Goal: Task Accomplishment & Management: Use online tool/utility

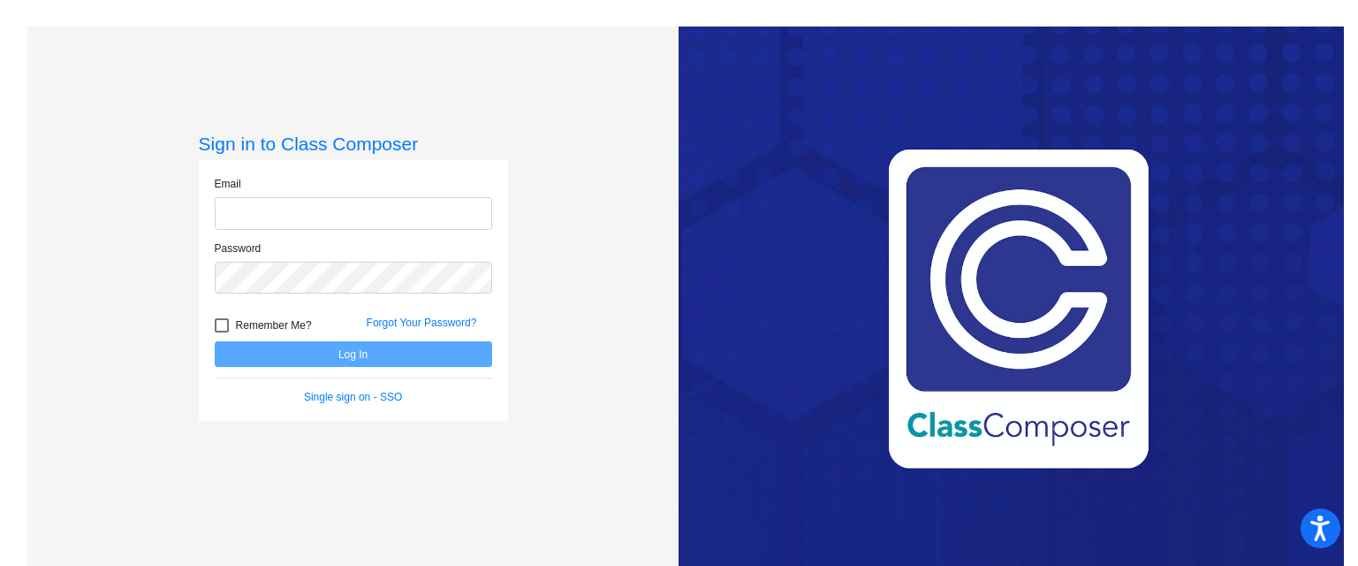
type input "[EMAIL_ADDRESS][DOMAIN_NAME]"
drag, startPoint x: 308, startPoint y: 331, endPoint x: 306, endPoint y: 352, distance: 20.4
click at [308, 332] on div "Remember Me?" at bounding box center [277, 328] width 152 height 27
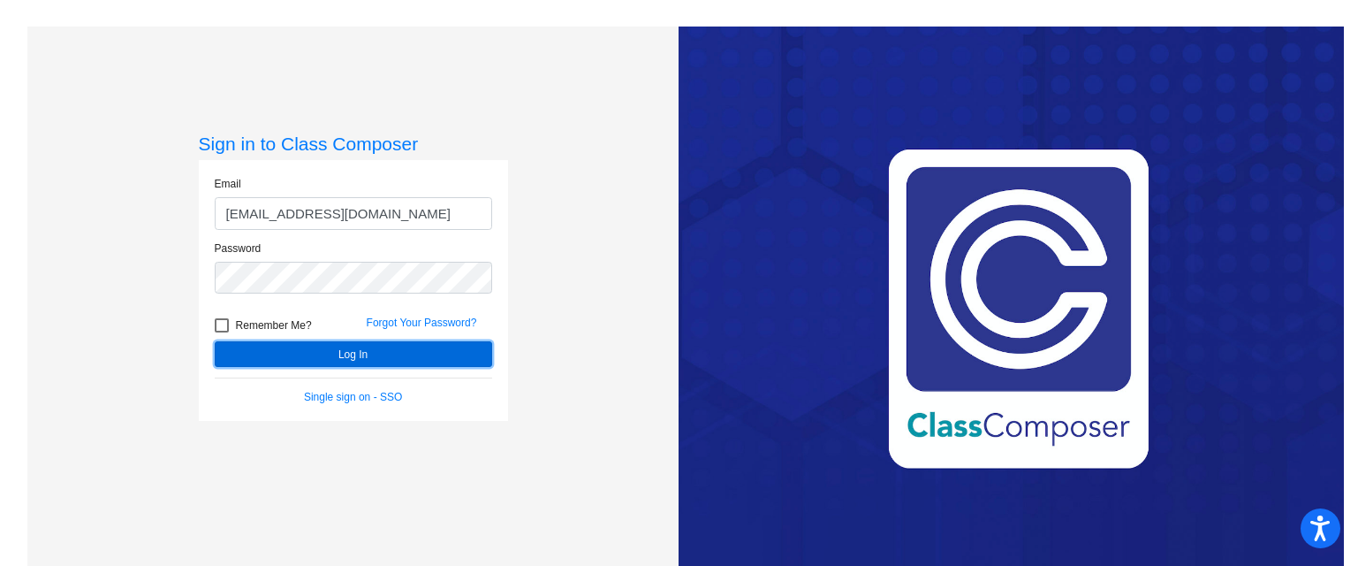
click at [306, 352] on button "Log In" at bounding box center [353, 354] width 277 height 26
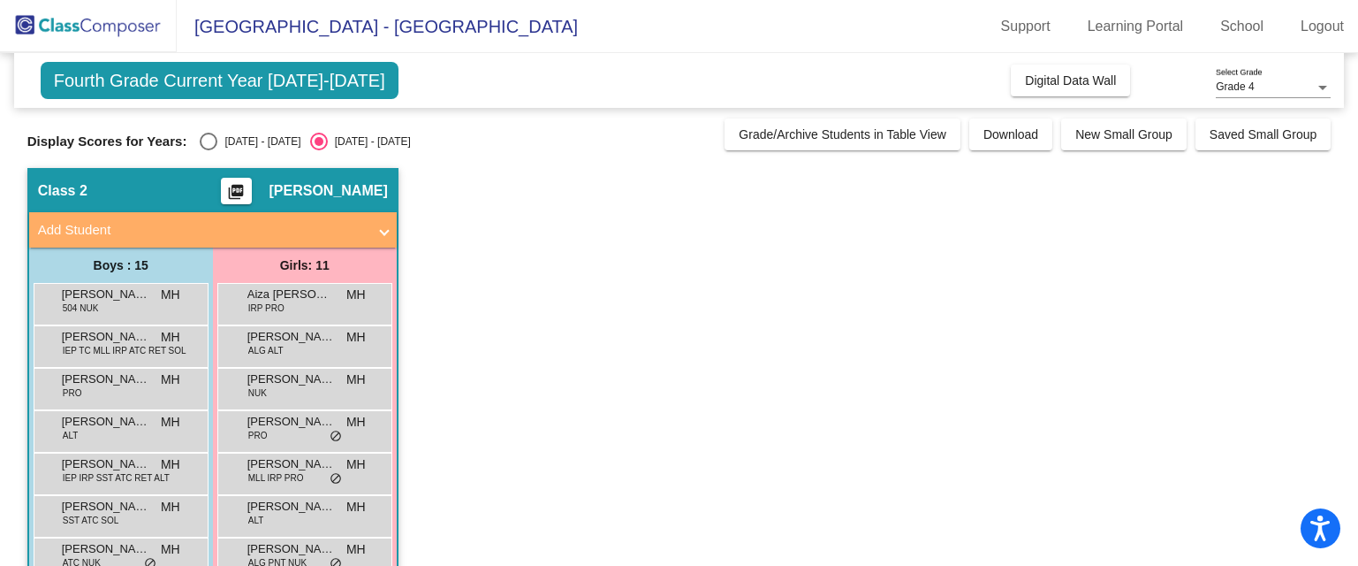
click at [381, 229] on span at bounding box center [384, 230] width 7 height 20
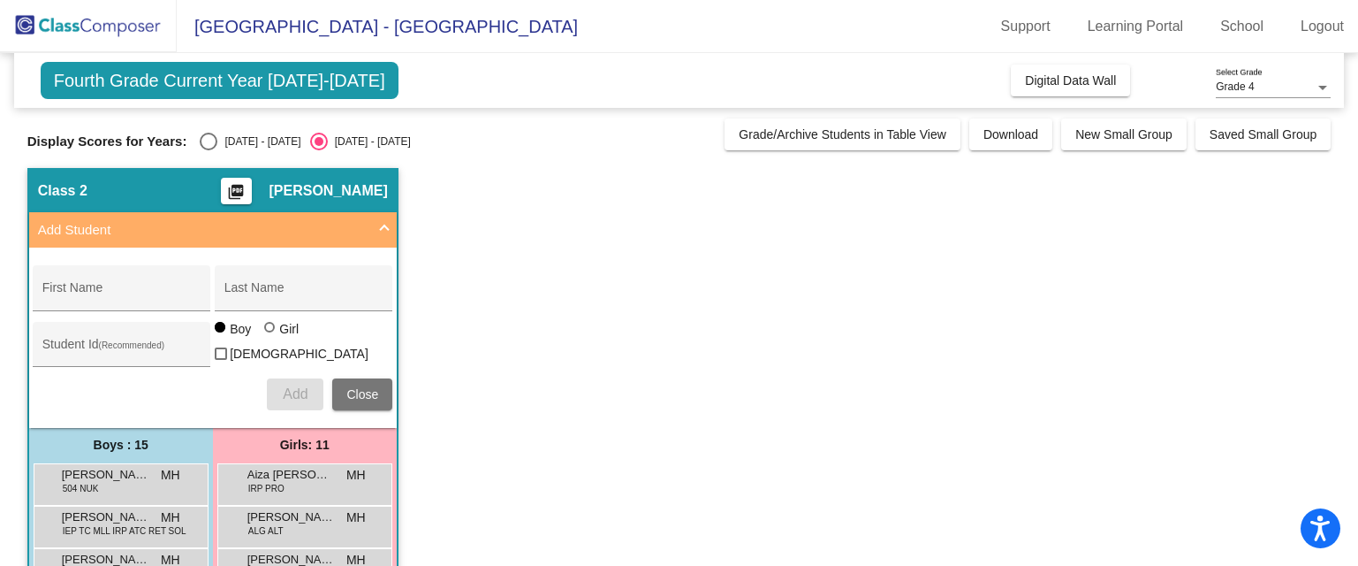
click at [383, 225] on span at bounding box center [384, 230] width 7 height 20
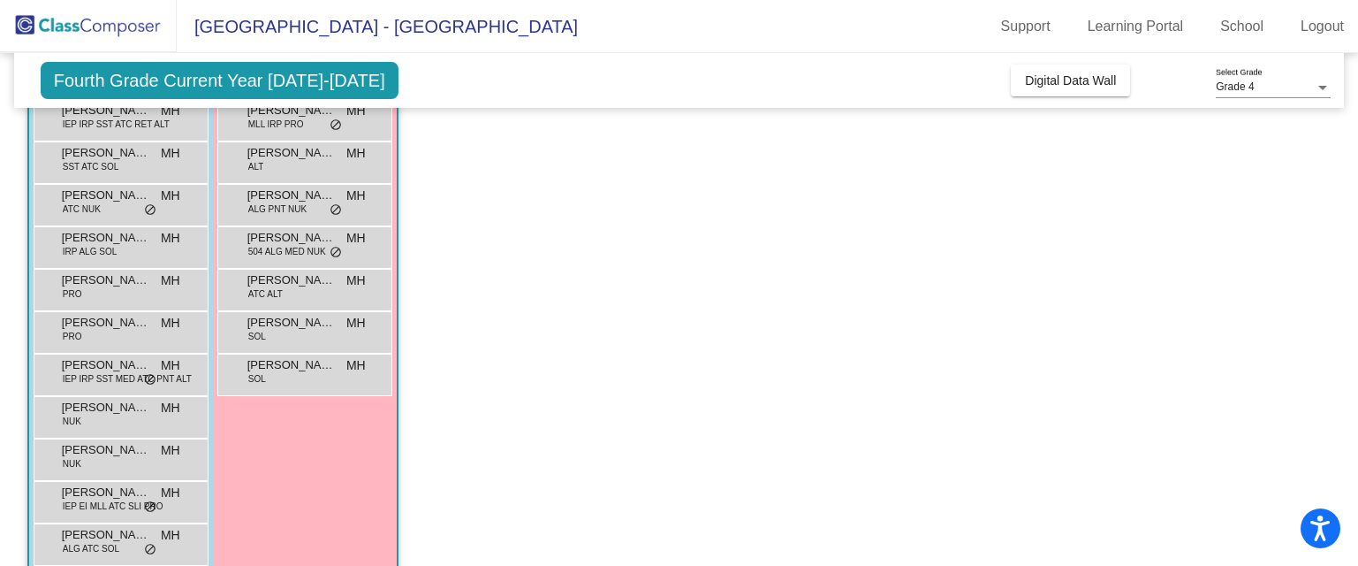
scroll to position [382, 0]
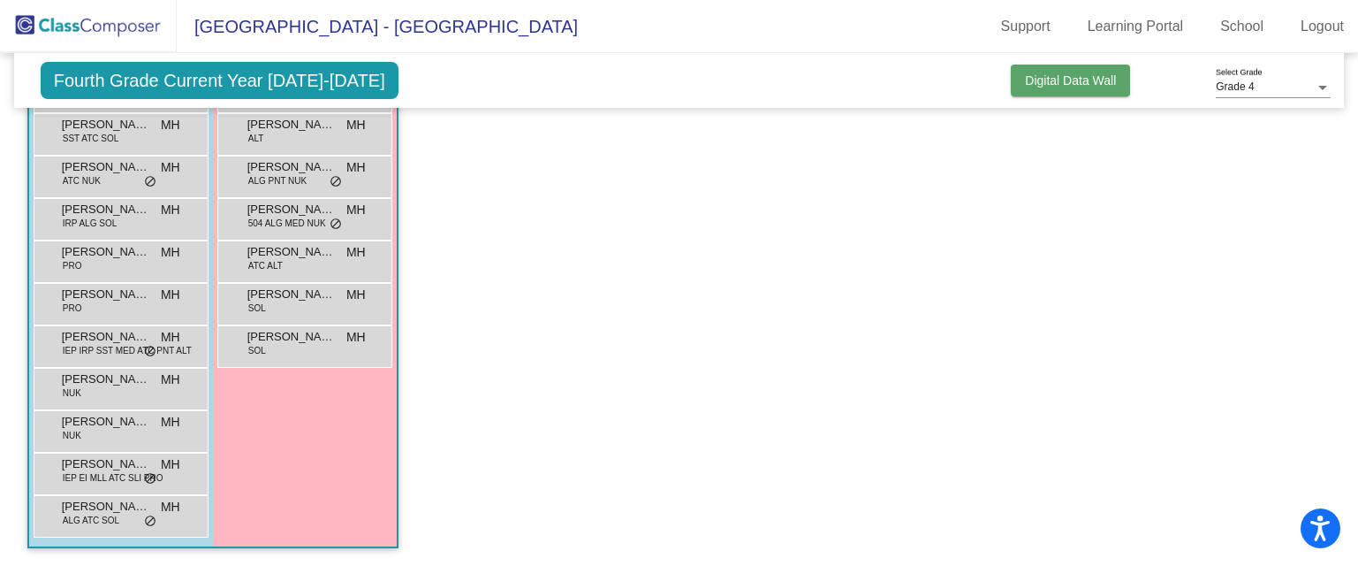
click at [1043, 75] on span "Digital Data Wall" at bounding box center [1070, 80] width 91 height 14
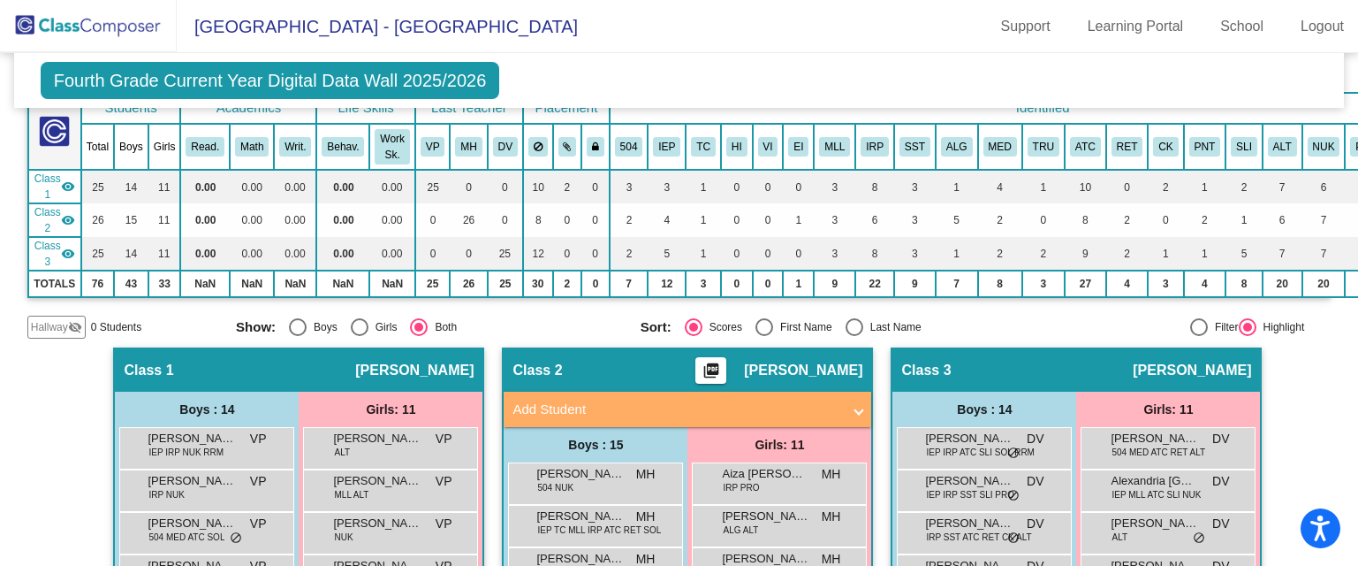
scroll to position [28, 0]
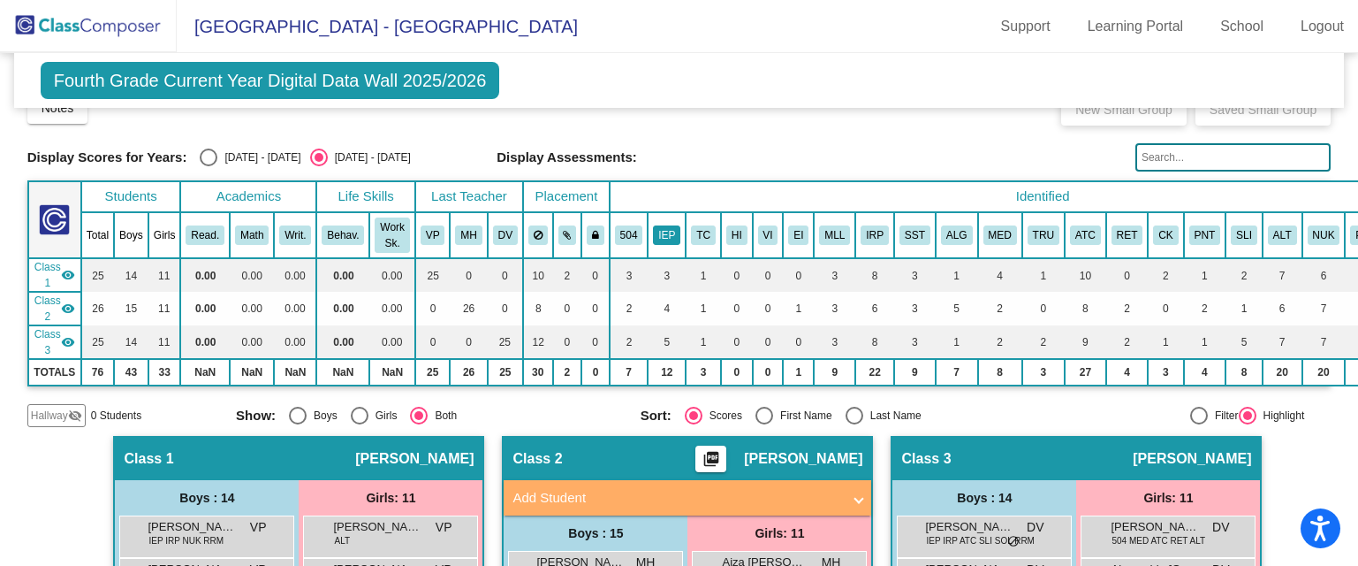
click at [659, 229] on button "IEP" at bounding box center [666, 234] width 27 height 19
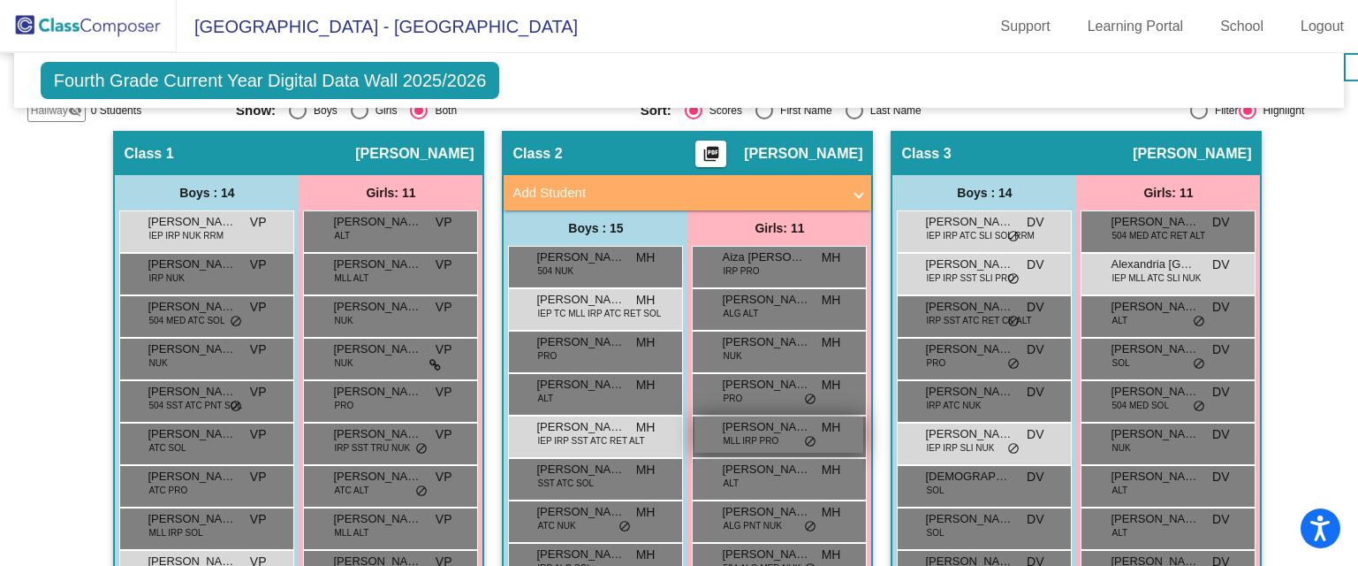
scroll to position [0, 0]
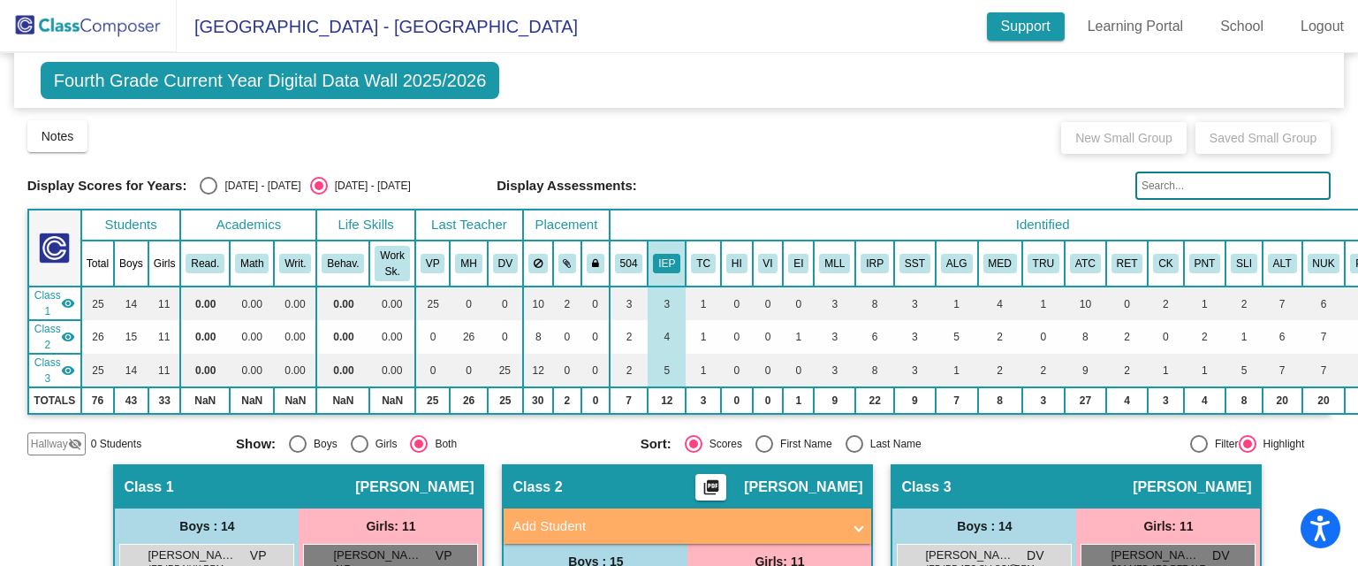
click at [1012, 30] on link "Support" at bounding box center [1026, 26] width 78 height 28
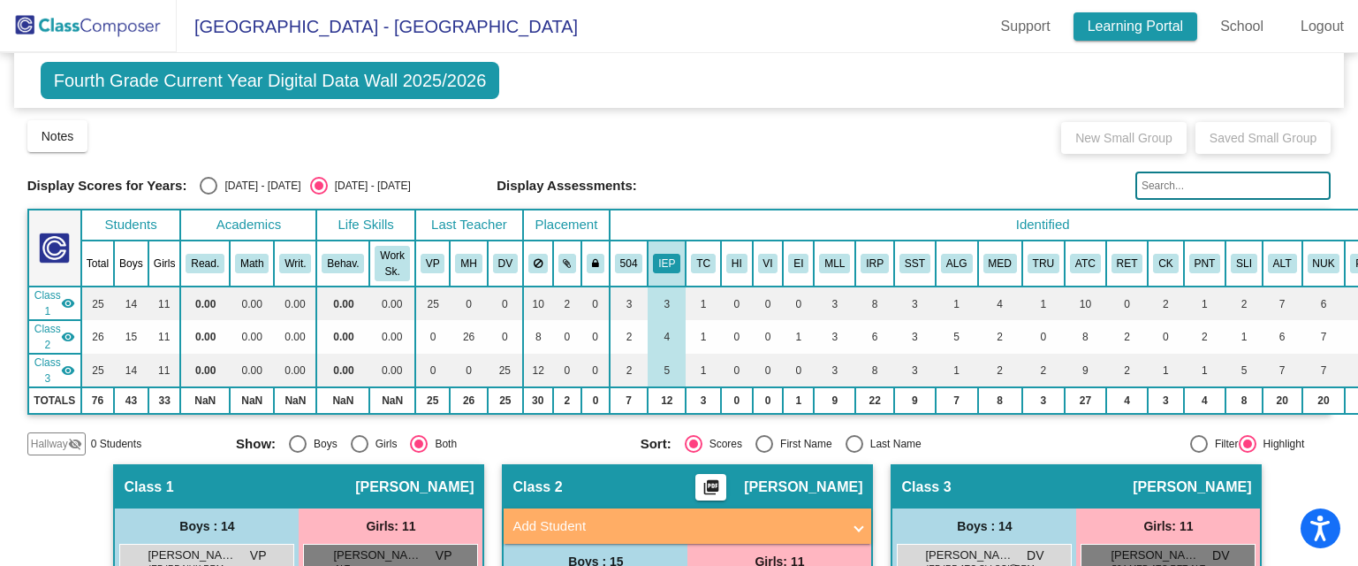
click at [1149, 12] on link "Learning Portal" at bounding box center [1136, 26] width 125 height 28
click at [997, 133] on div "Notes Download Class List Import Students New Small Group Saved Small Group" at bounding box center [679, 135] width 1304 height 35
click at [759, 444] on div "Select an option" at bounding box center [765, 444] width 18 height 18
click at [764, 452] on input "First Name" at bounding box center [764, 452] width 1 height 1
radio input "true"
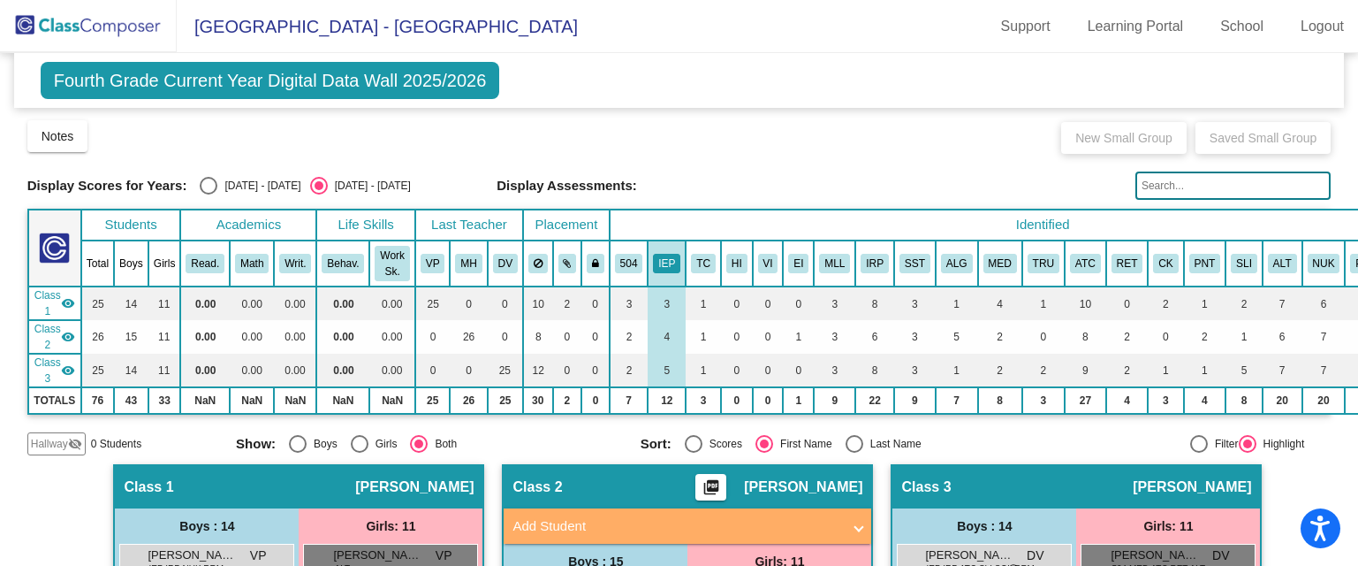
click at [863, 438] on div "Last Name" at bounding box center [892, 444] width 58 height 16
click at [855, 452] on input "Last Name" at bounding box center [854, 452] width 1 height 1
radio input "true"
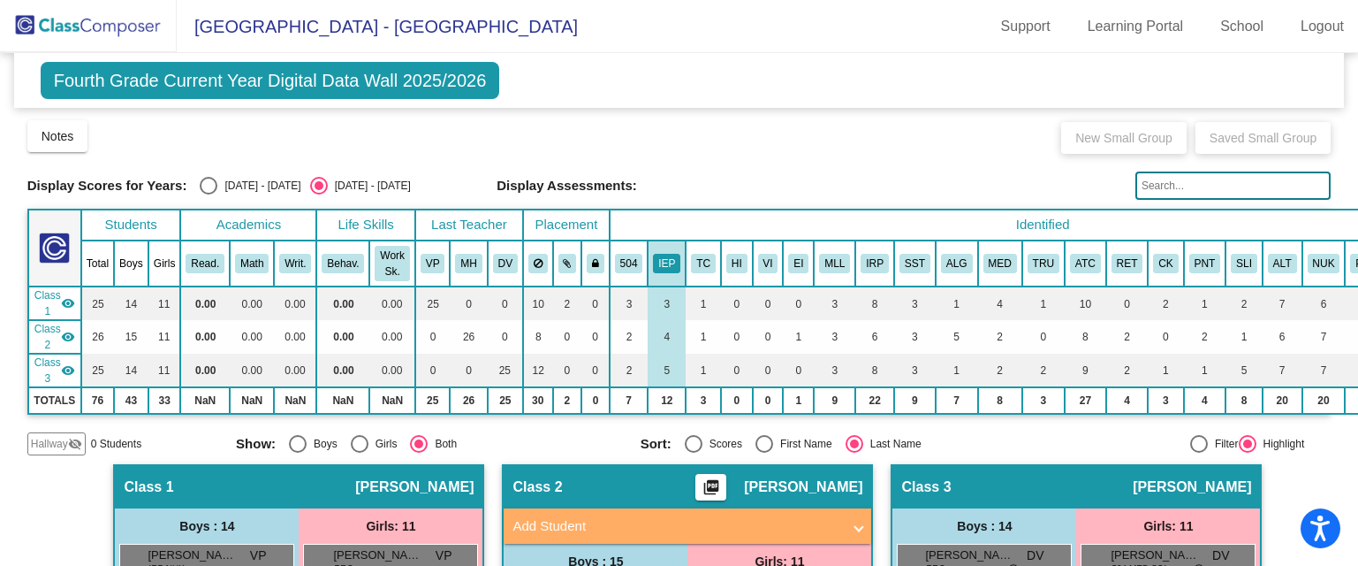
click at [709, 442] on div "Scores" at bounding box center [723, 444] width 40 height 16
click at [694, 452] on input "Scores" at bounding box center [693, 452] width 1 height 1
radio input "true"
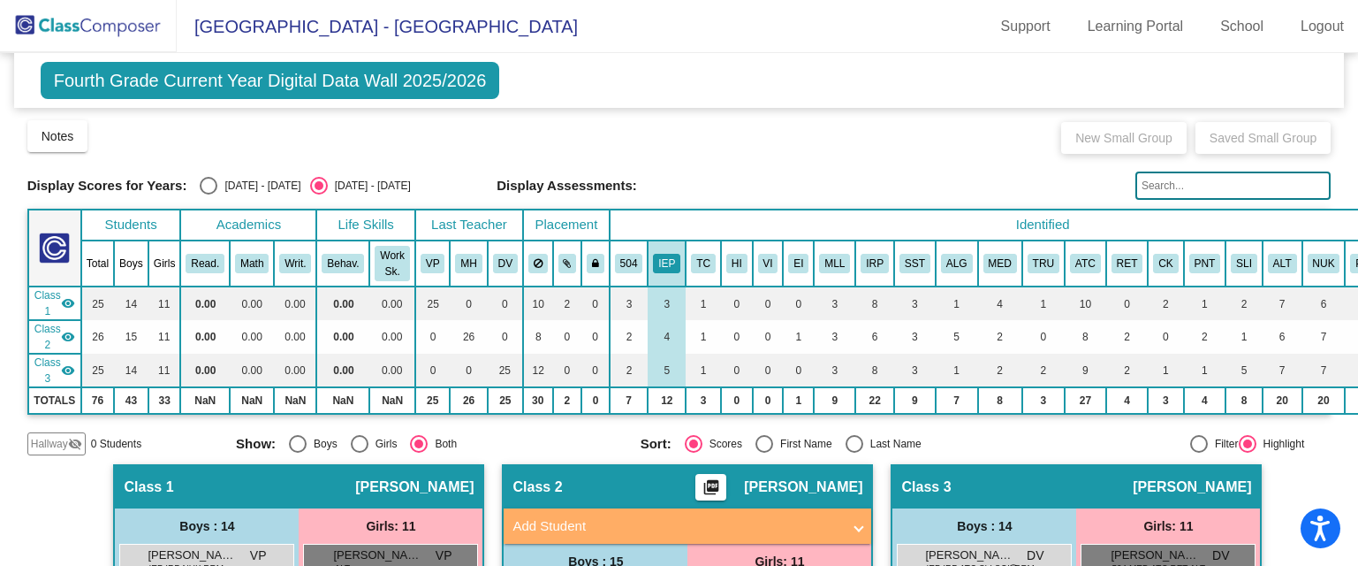
click at [100, 35] on img at bounding box center [88, 26] width 177 height 52
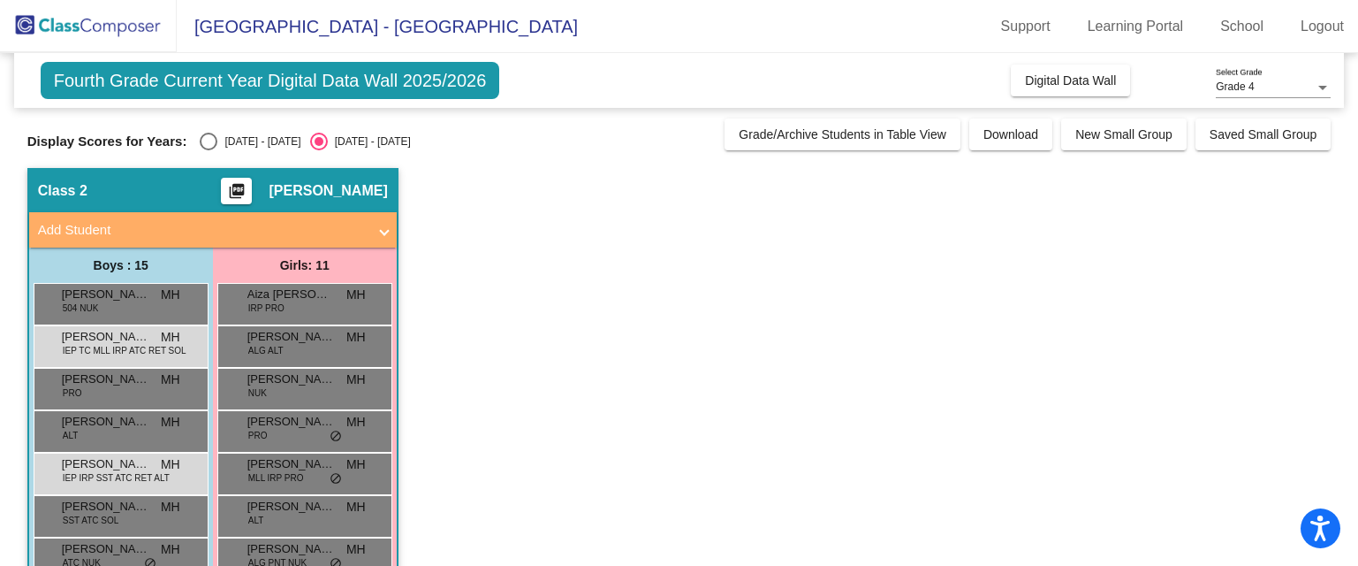
click at [110, 30] on img at bounding box center [88, 26] width 177 height 52
click at [989, 127] on span "Download" at bounding box center [1011, 134] width 55 height 14
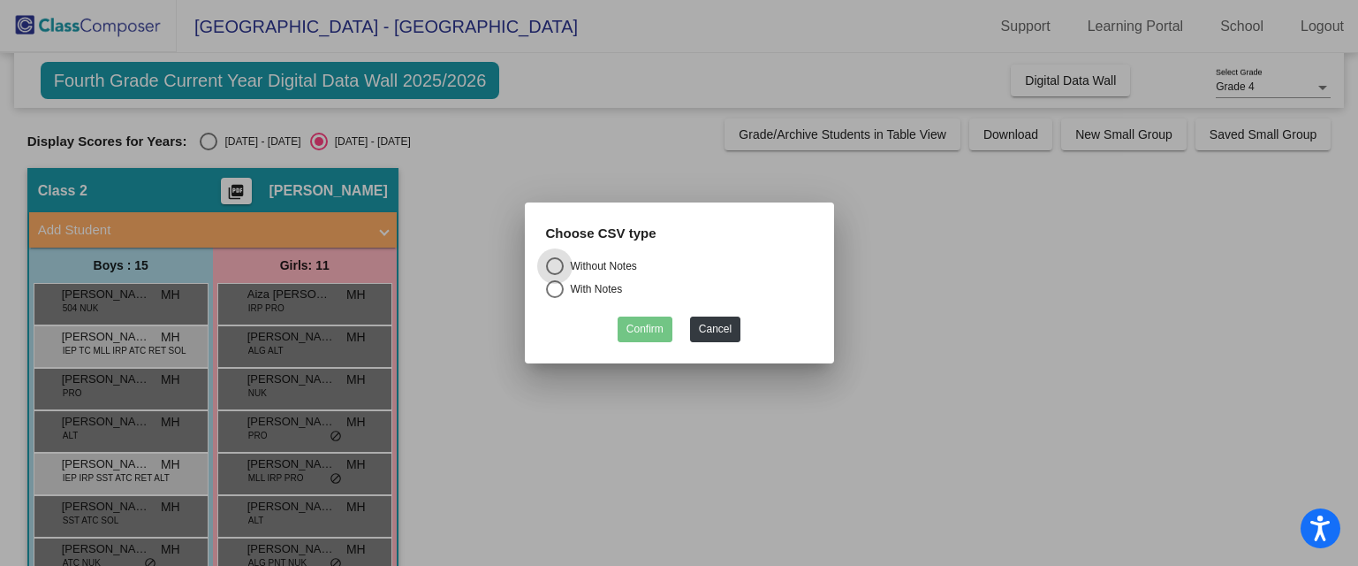
click at [592, 291] on div "With Notes" at bounding box center [593, 289] width 59 height 16
click at [555, 298] on input "With Notes" at bounding box center [554, 298] width 1 height 1
radio input "true"
click at [654, 333] on button "Confirm" at bounding box center [645, 329] width 55 height 26
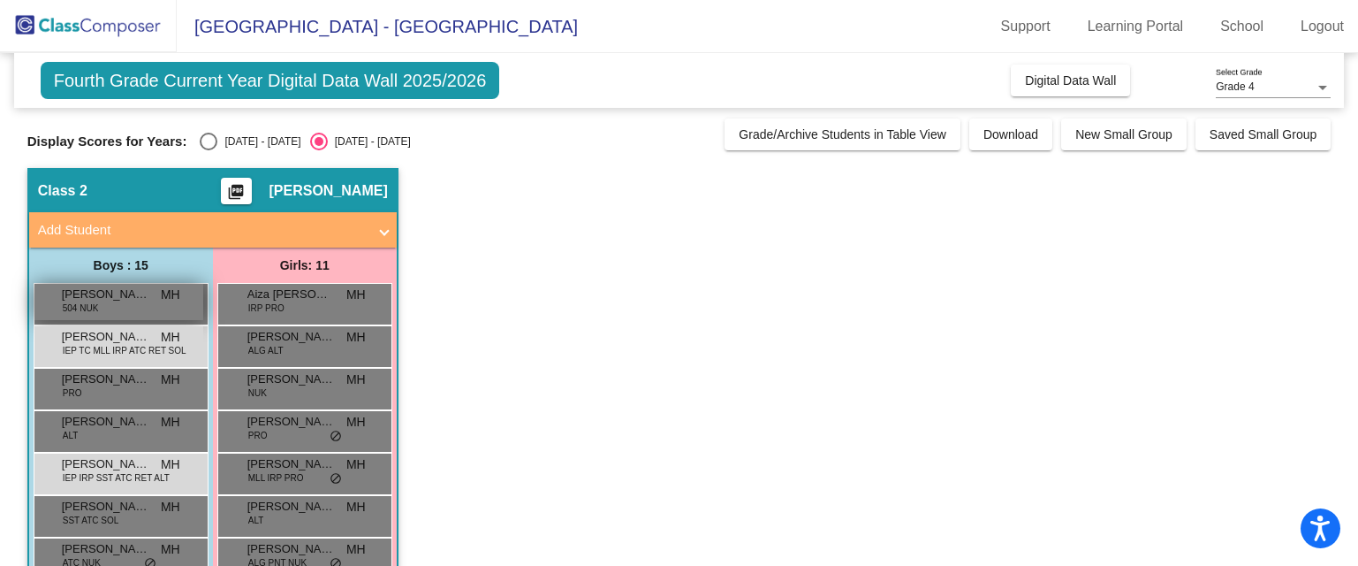
click at [118, 311] on div "[PERSON_NAME] 504 NUK MH lock do_not_disturb_alt" at bounding box center [118, 302] width 169 height 36
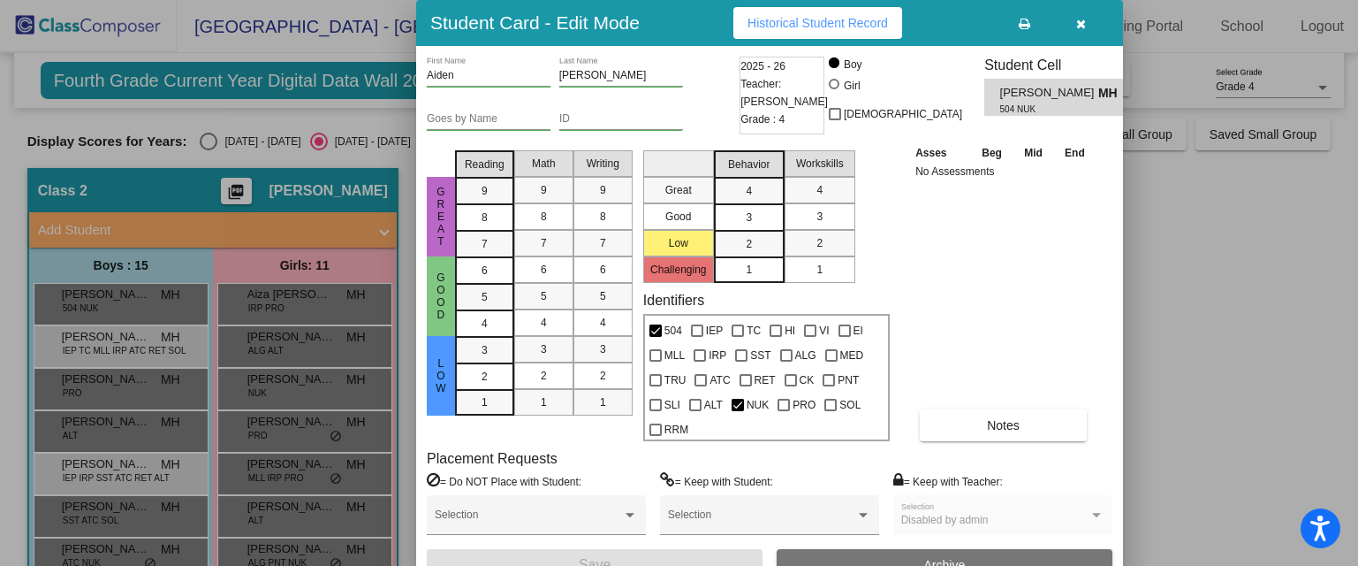
click at [1085, 32] on button "button" at bounding box center [1081, 23] width 57 height 32
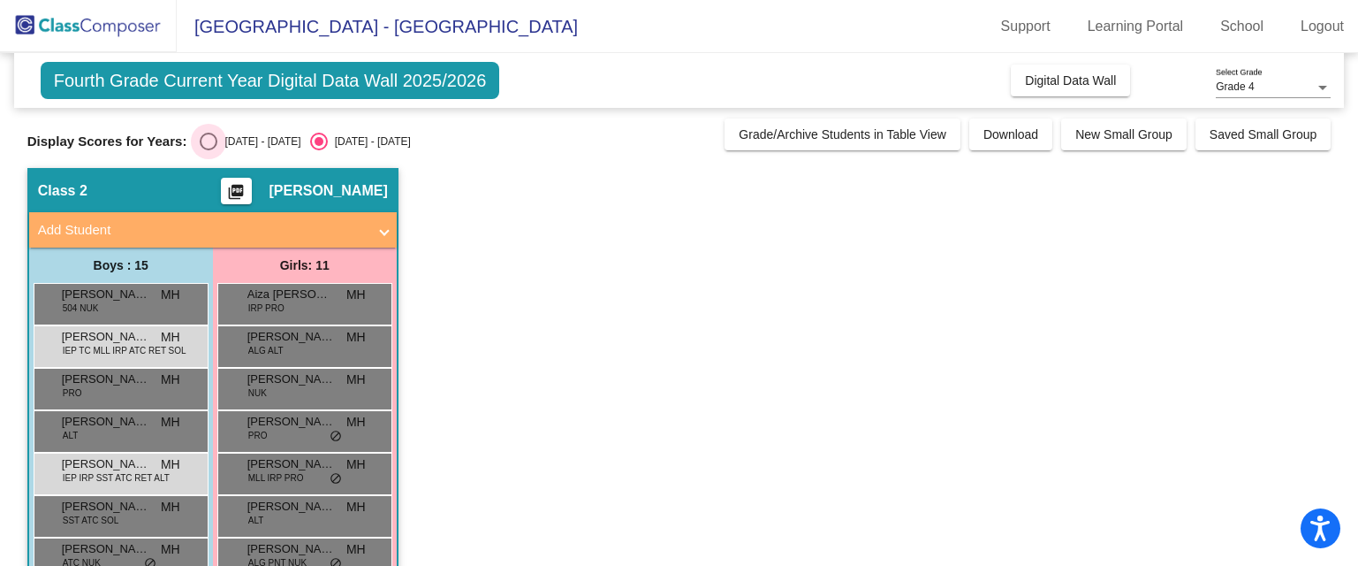
click at [201, 144] on div "Select an option" at bounding box center [209, 142] width 18 height 18
click at [208, 150] on input "[DATE] - [DATE]" at bounding box center [208, 150] width 1 height 1
radio input "true"
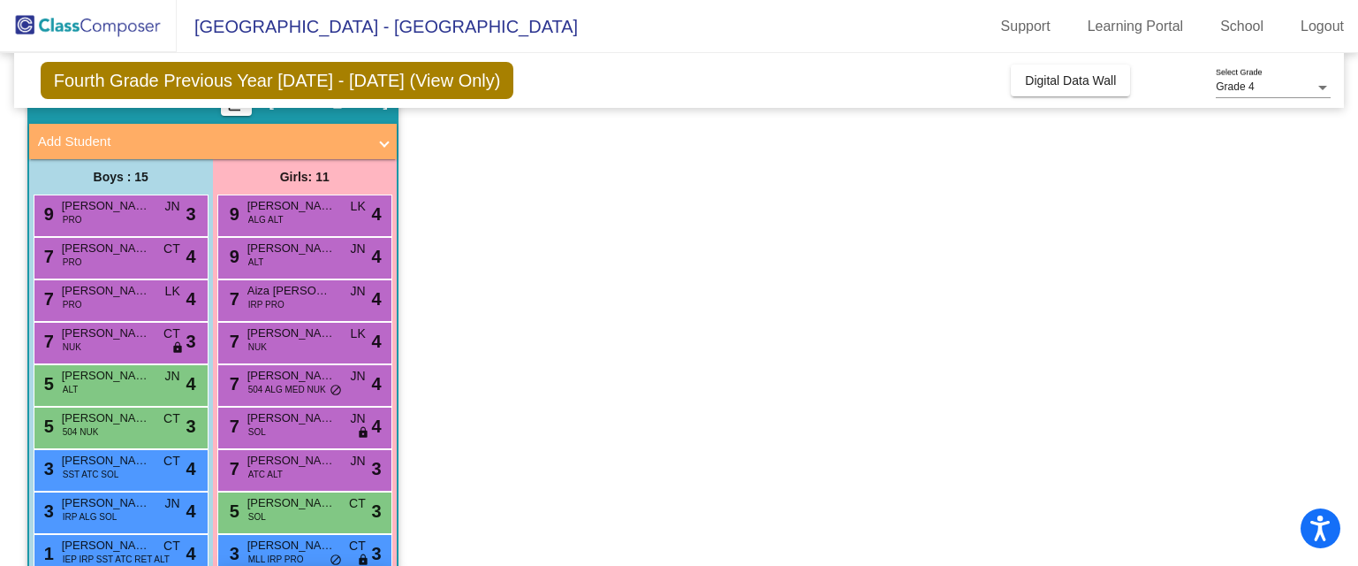
scroll to position [353, 0]
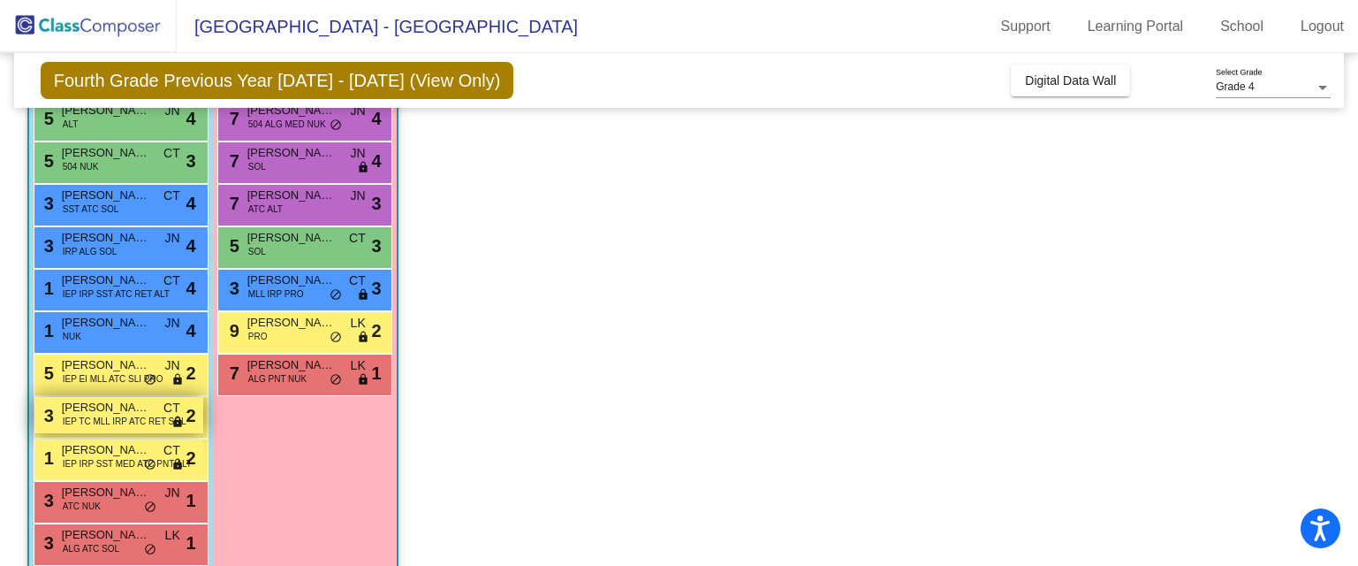
click at [108, 410] on span "[PERSON_NAME]" at bounding box center [106, 408] width 88 height 18
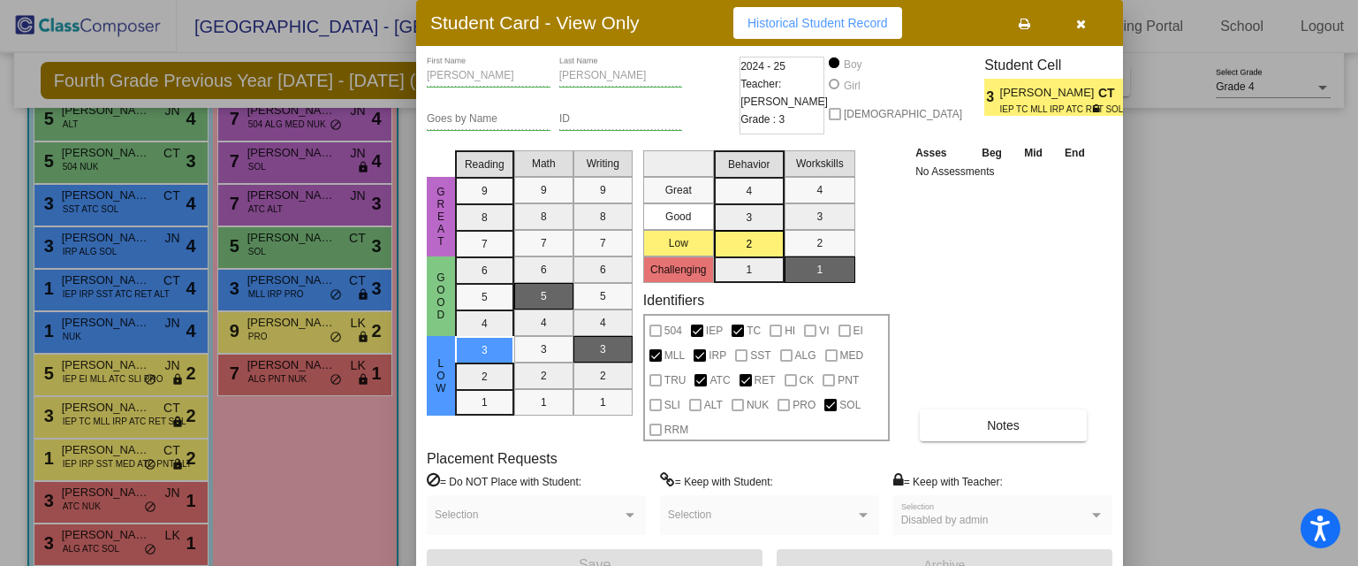
click at [1090, 19] on button "button" at bounding box center [1081, 23] width 57 height 32
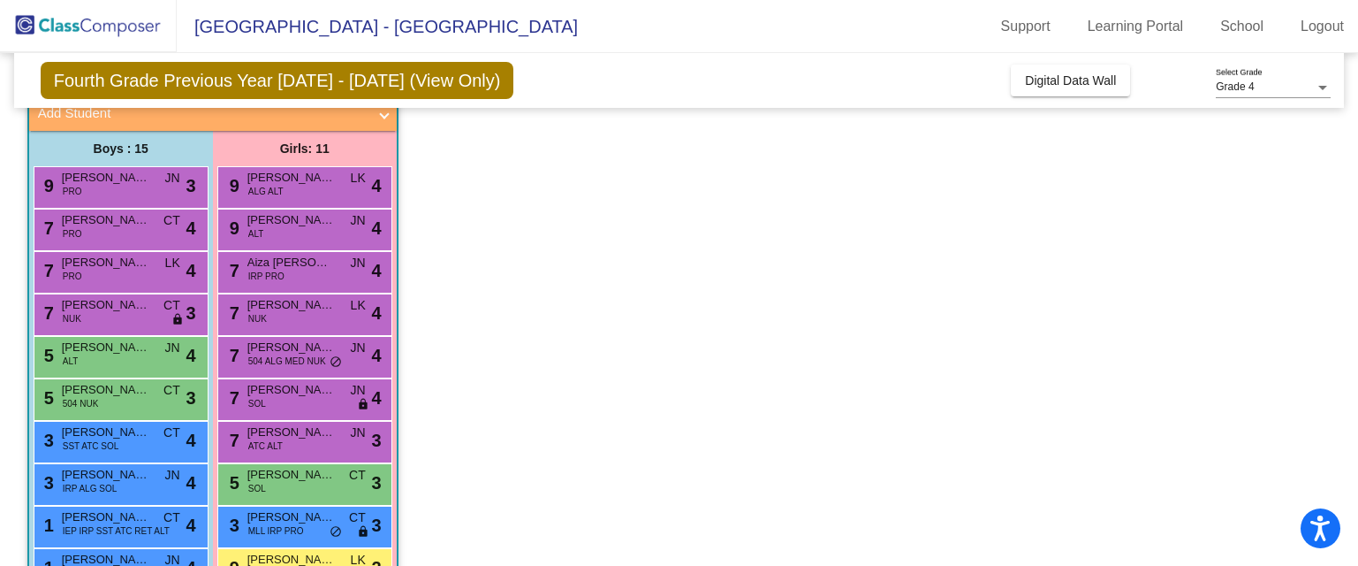
scroll to position [0, 0]
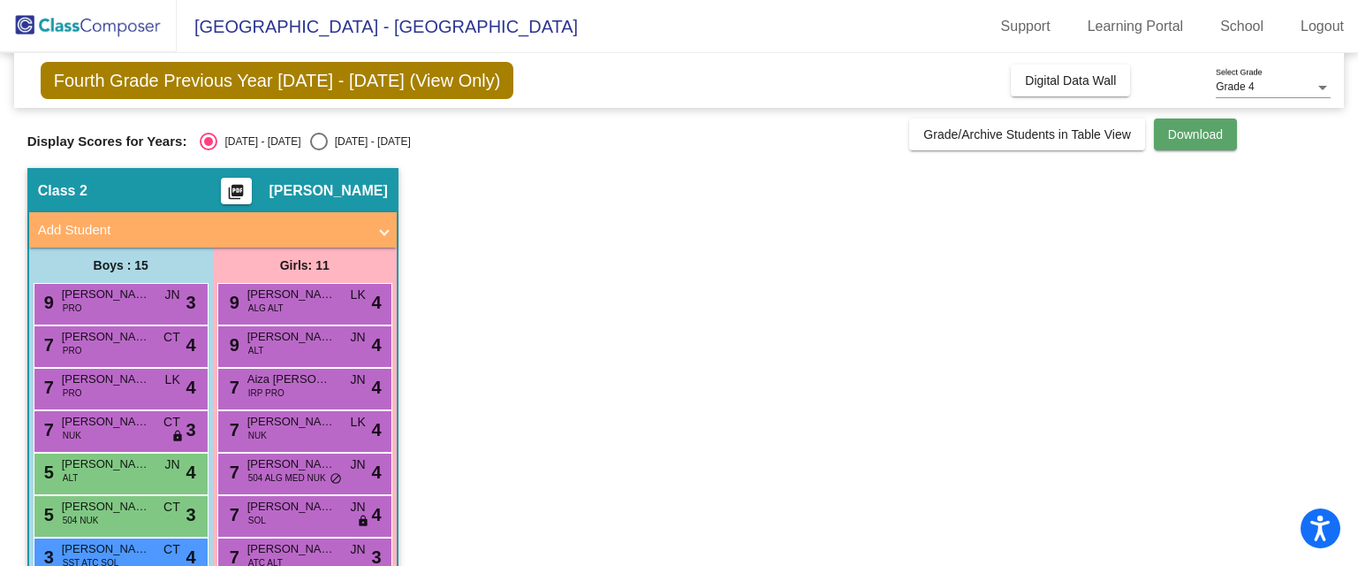
click at [1197, 138] on span "Download" at bounding box center [1195, 134] width 55 height 14
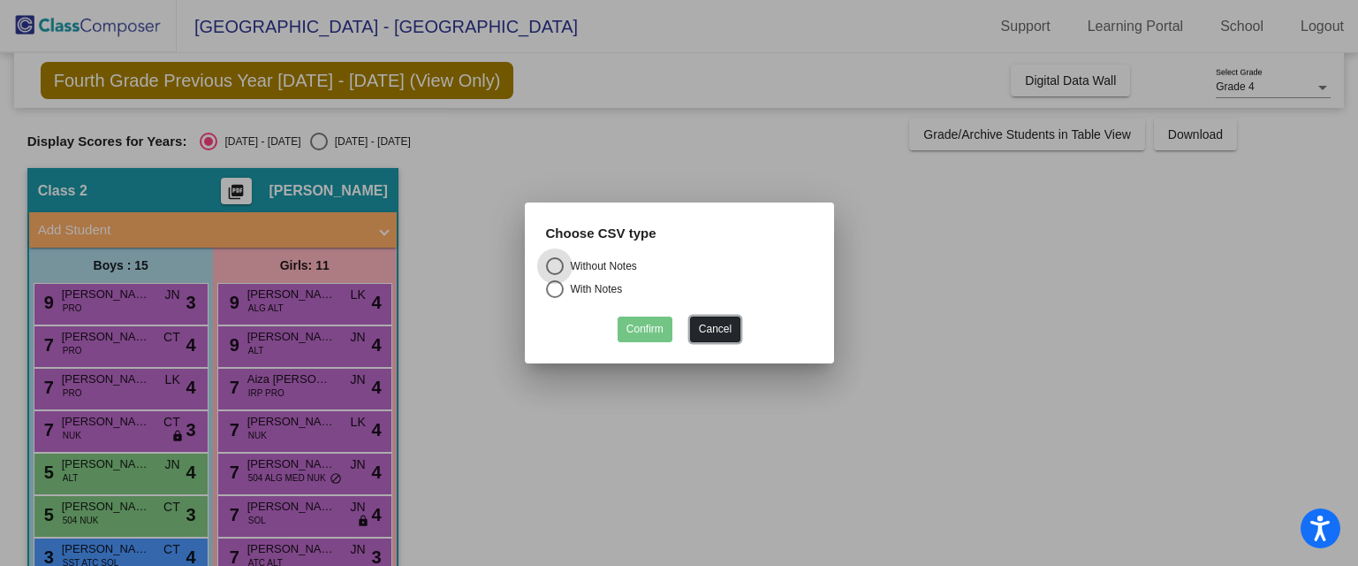
click at [699, 323] on button "Cancel" at bounding box center [715, 329] width 50 height 26
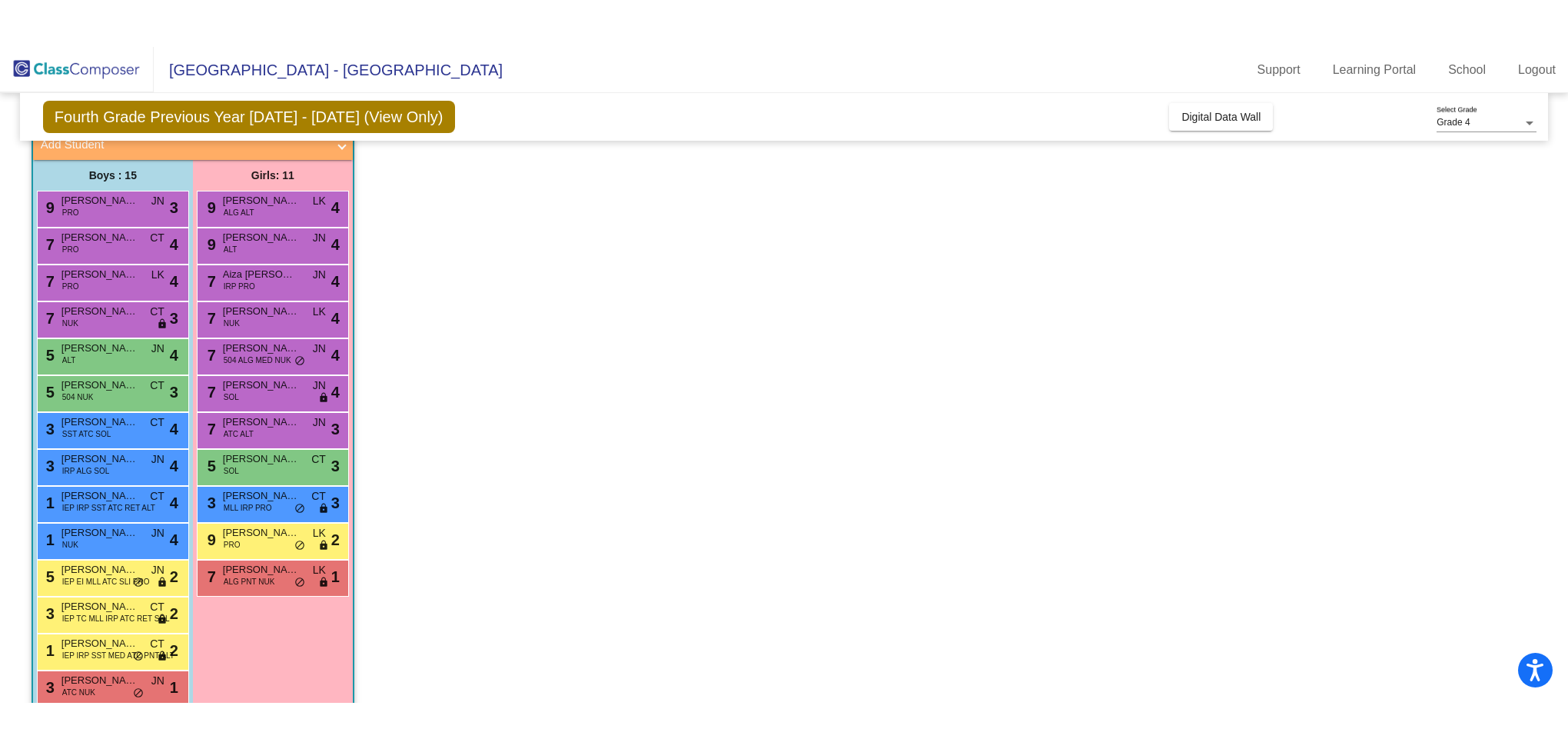
scroll to position [167, 0]
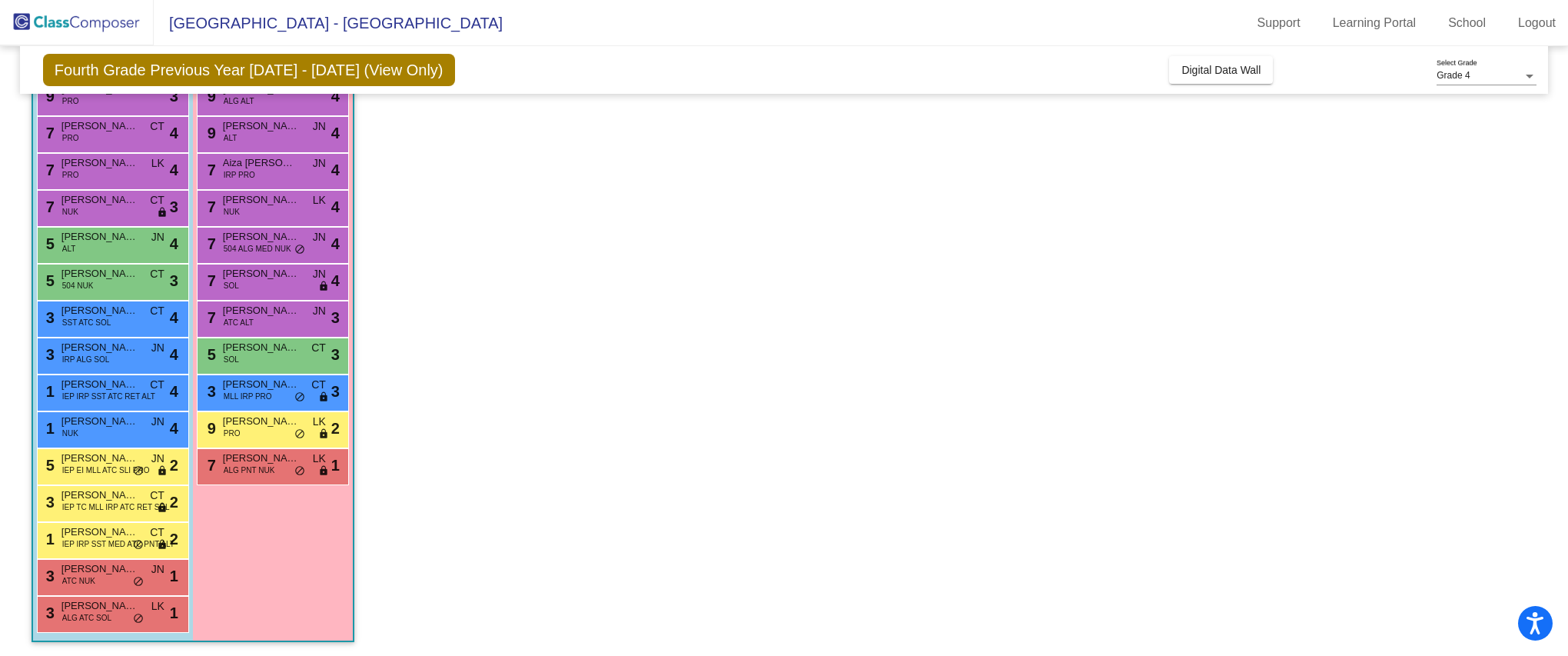
drag, startPoint x: 779, startPoint y: 655, endPoint x: 778, endPoint y: 723, distance: 68.0
click at [778, 492] on html "Accessibility Screen-Reader Guide, Feedback, and Issue Reporting | New window […" at bounding box center [784, 328] width 1568 height 656
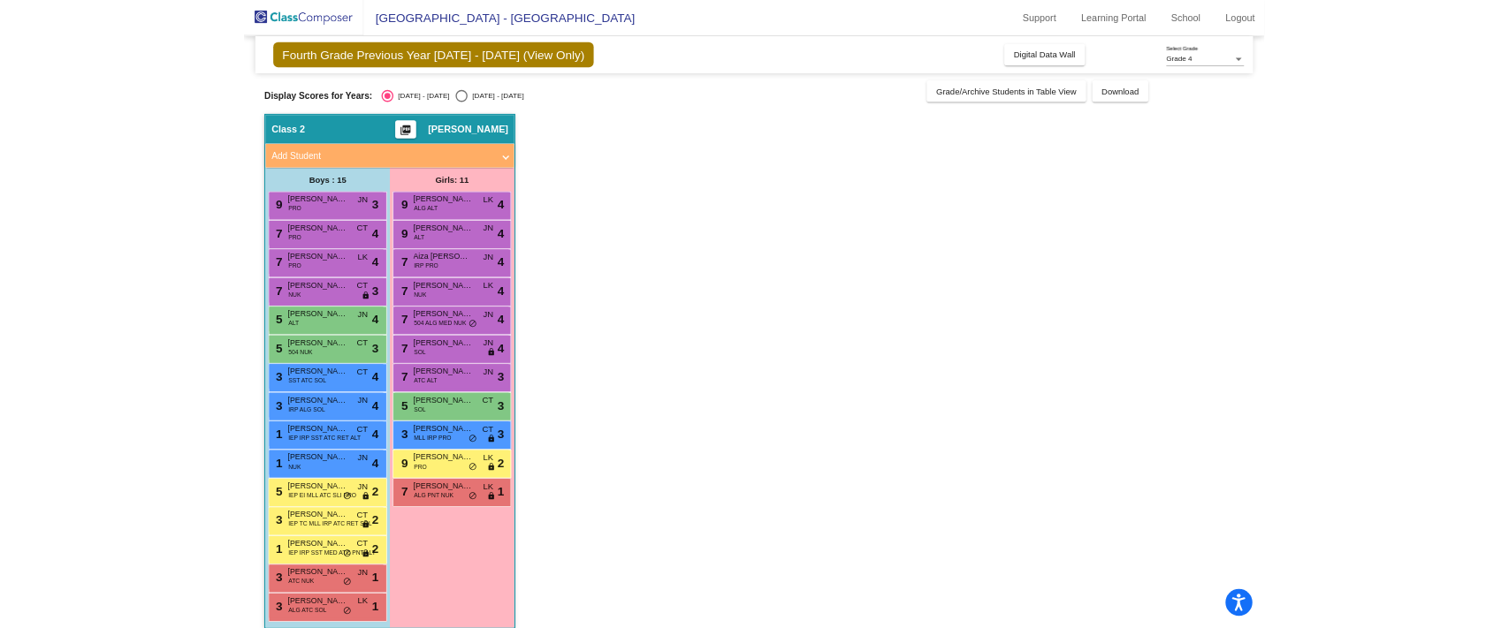
scroll to position [16, 0]
